Goal: Task Accomplishment & Management: Complete application form

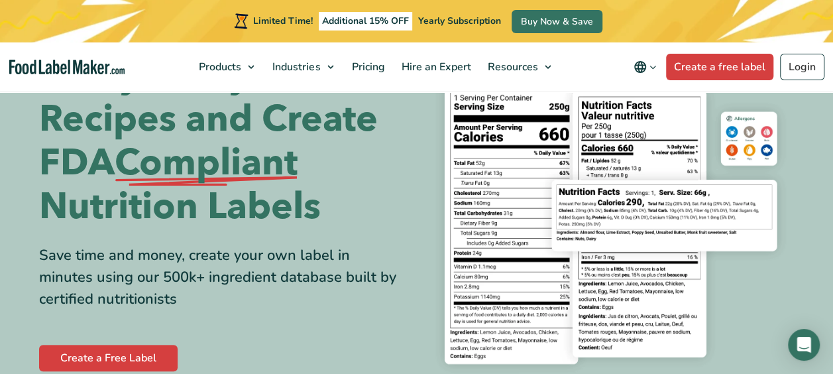
scroll to position [140, 0]
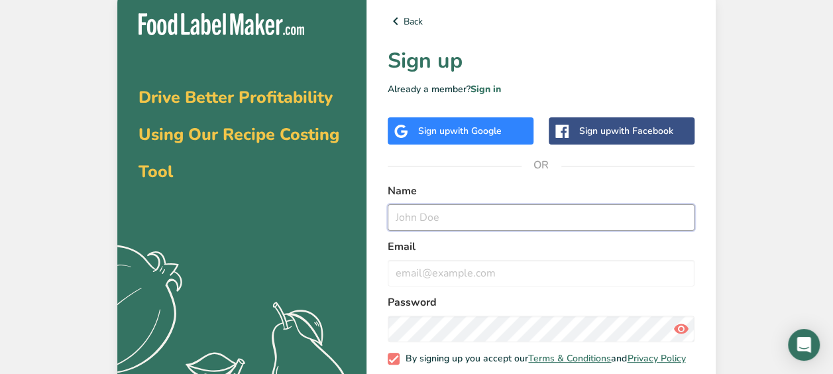
click at [402, 215] on input "text" at bounding box center [541, 217] width 307 height 27
type input "Zachary Bond"
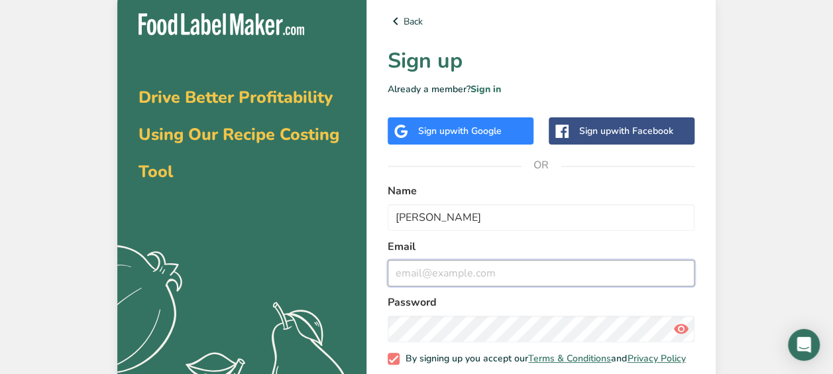
type input "zachary.bond@student.education.wa.edu.au"
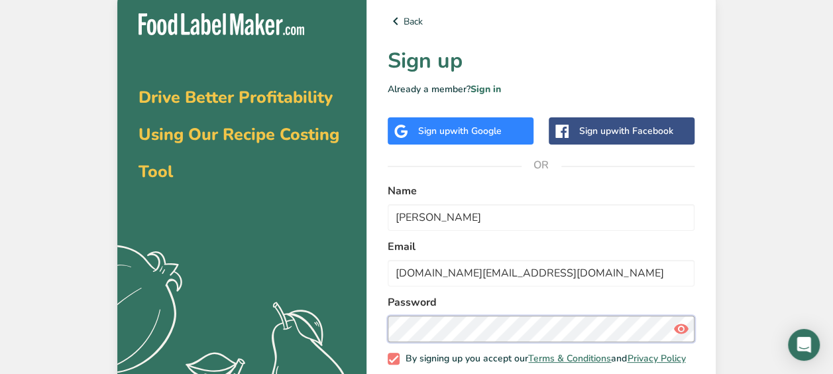
scroll to position [74, 0]
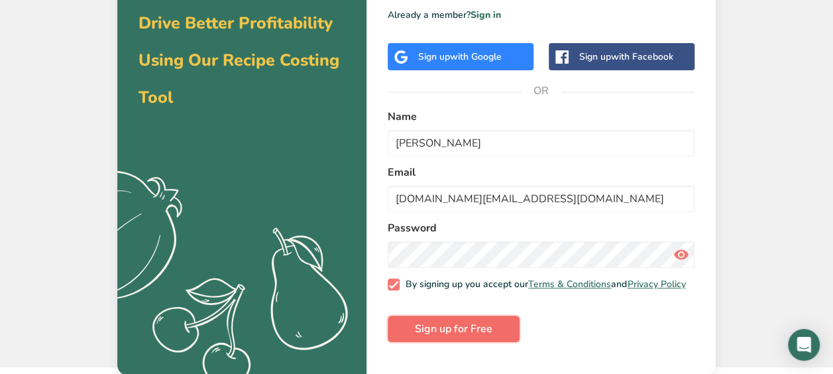
click at [503, 334] on button "Sign up for Free" at bounding box center [454, 329] width 132 height 27
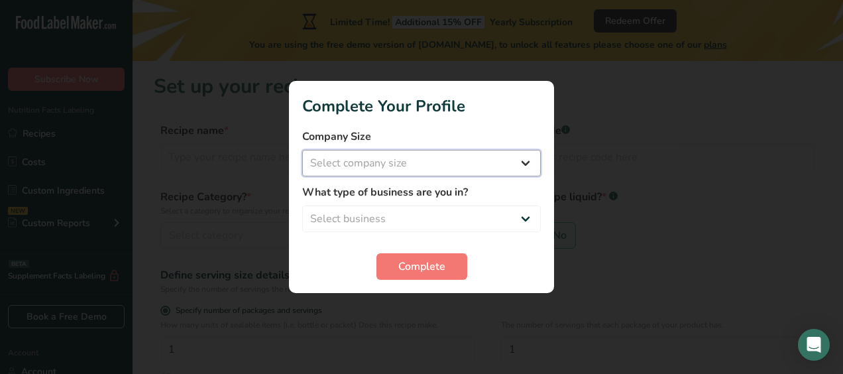
click at [493, 166] on select "Select company size Fewer than 10 Employees 10 to 50 Employees 51 to 500 Employ…" at bounding box center [421, 163] width 239 height 27
select select "1"
click at [302, 150] on select "Select company size Fewer than 10 Employees 10 to 50 Employees 51 to 500 Employ…" at bounding box center [421, 163] width 239 height 27
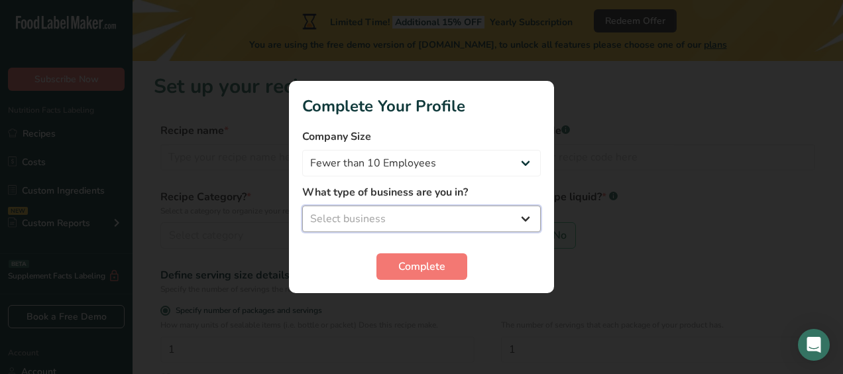
click at [404, 217] on select "Select business Packaged Food Manufacturer Restaurant & Cafe Bakery Meal Plans …" at bounding box center [421, 219] width 239 height 27
select select "8"
click at [302, 206] on select "Select business Packaged Food Manufacturer Restaurant & Cafe Bakery Meal Plans …" at bounding box center [421, 219] width 239 height 27
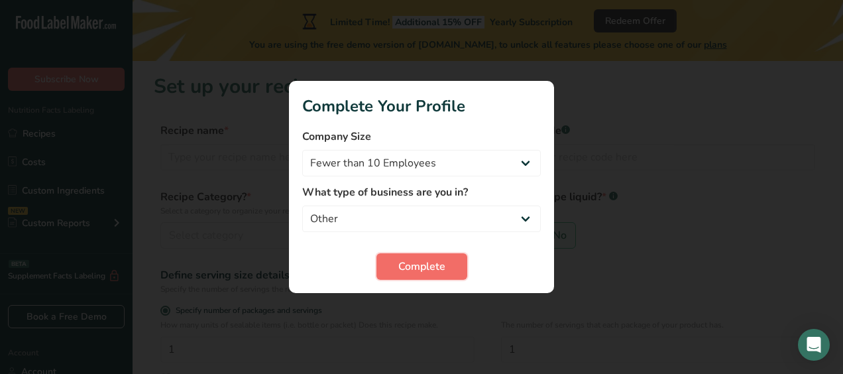
click at [399, 272] on span "Complete" at bounding box center [421, 267] width 47 height 16
